Goal: Information Seeking & Learning: Learn about a topic

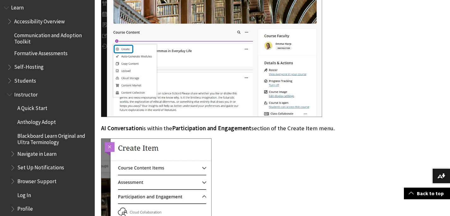
scroll to position [540, 0]
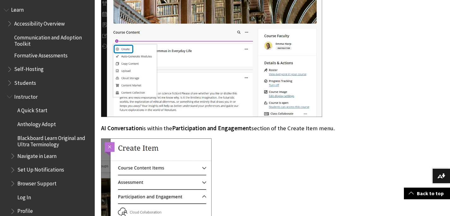
click at [18, 84] on span "Students" at bounding box center [25, 82] width 22 height 9
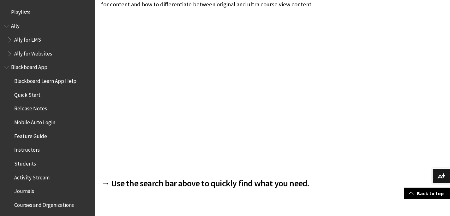
scroll to position [608, 0]
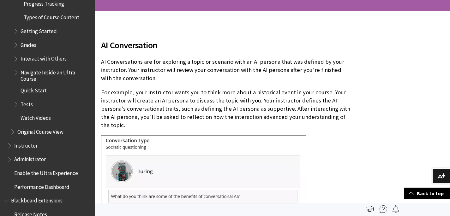
scroll to position [68, 0]
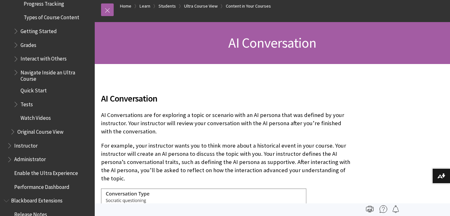
click at [65, 74] on span "Navigate Inside an Ultra Course" at bounding box center [56, 74] width 70 height 15
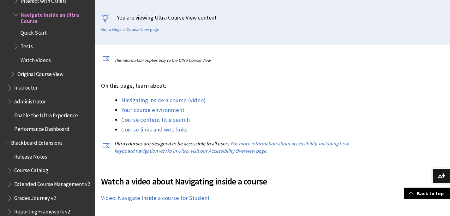
scroll to position [123, 0]
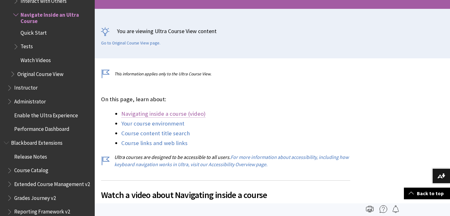
click at [181, 115] on link "Navigating inside a course (video)" at bounding box center [163, 114] width 84 height 8
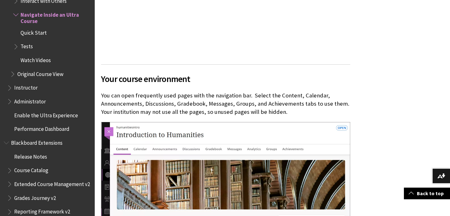
scroll to position [457, 0]
